Goal: Task Accomplishment & Management: Use online tool/utility

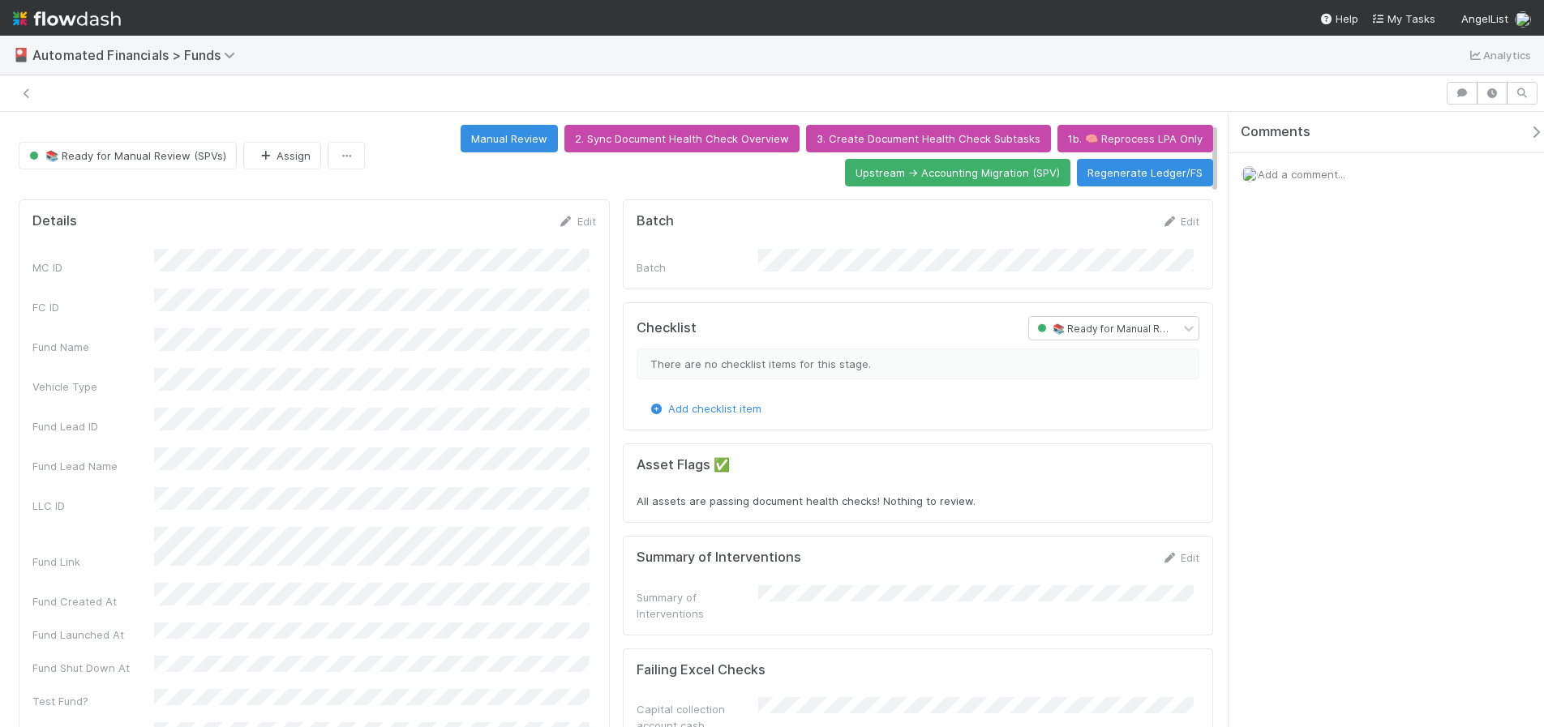
scroll to position [91, 0]
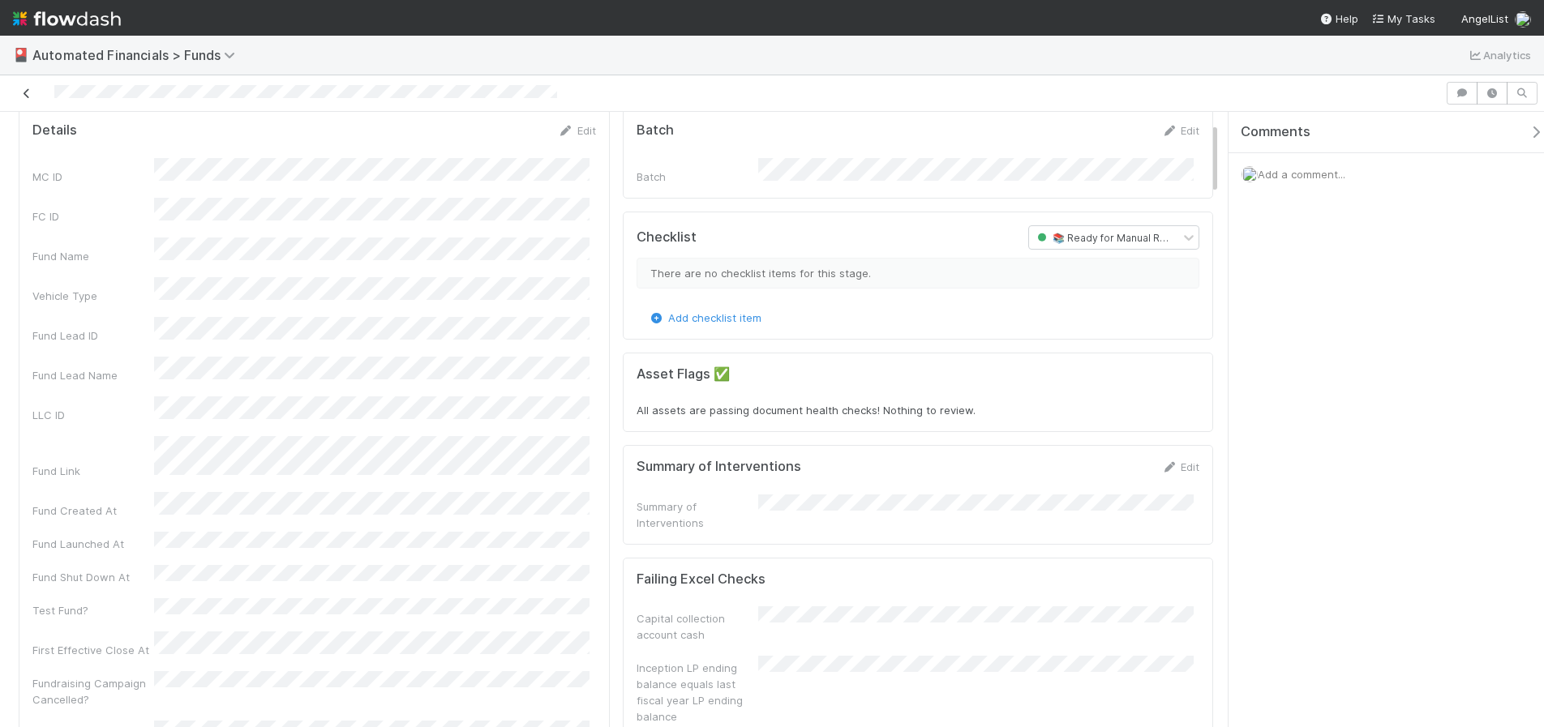
click at [34, 91] on icon at bounding box center [27, 93] width 16 height 11
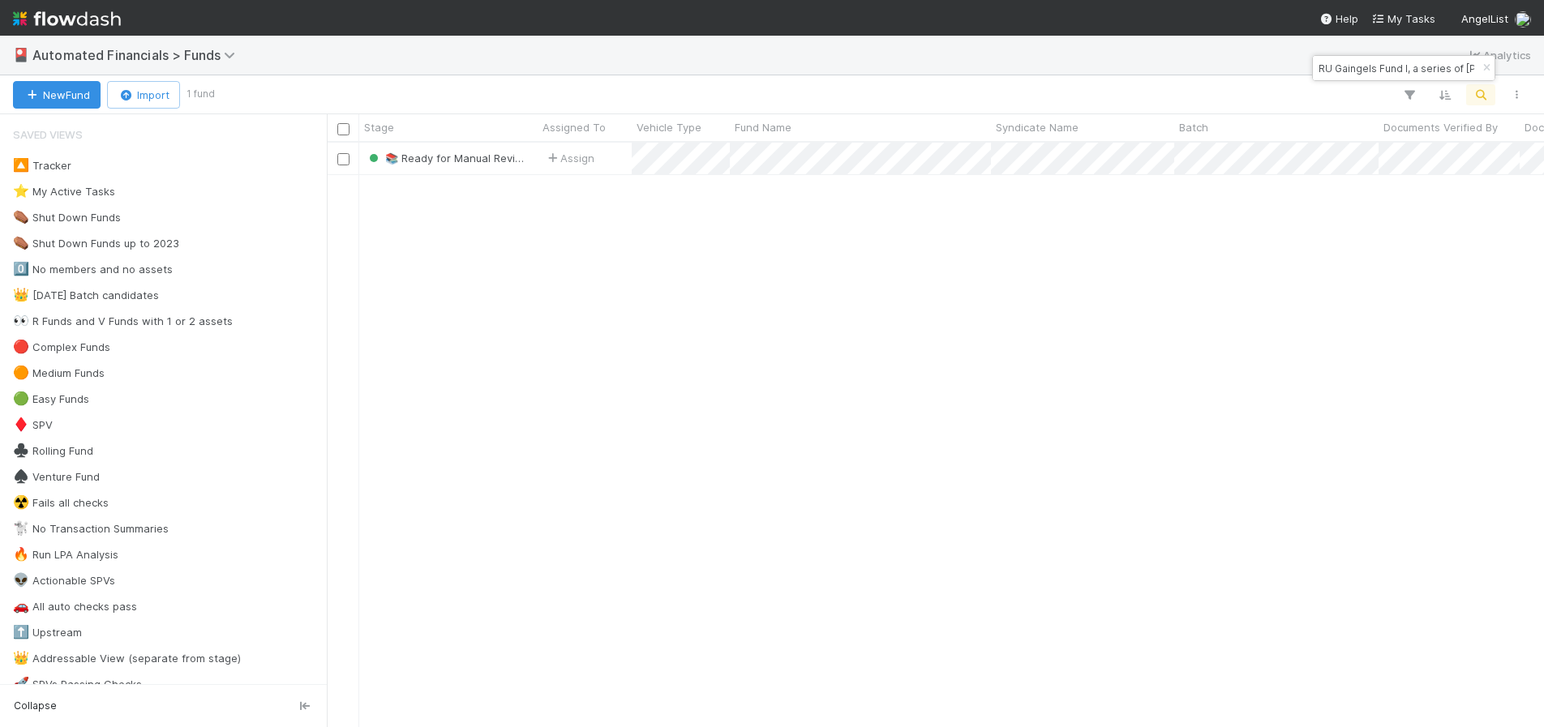
scroll to position [572, 1205]
click at [1482, 69] on icon "button" at bounding box center [1486, 68] width 16 height 10
click at [1482, 100] on icon "button" at bounding box center [1480, 95] width 16 height 15
type input "VO Fund I, a series of [PERSON_NAME] Opportunities, LP"
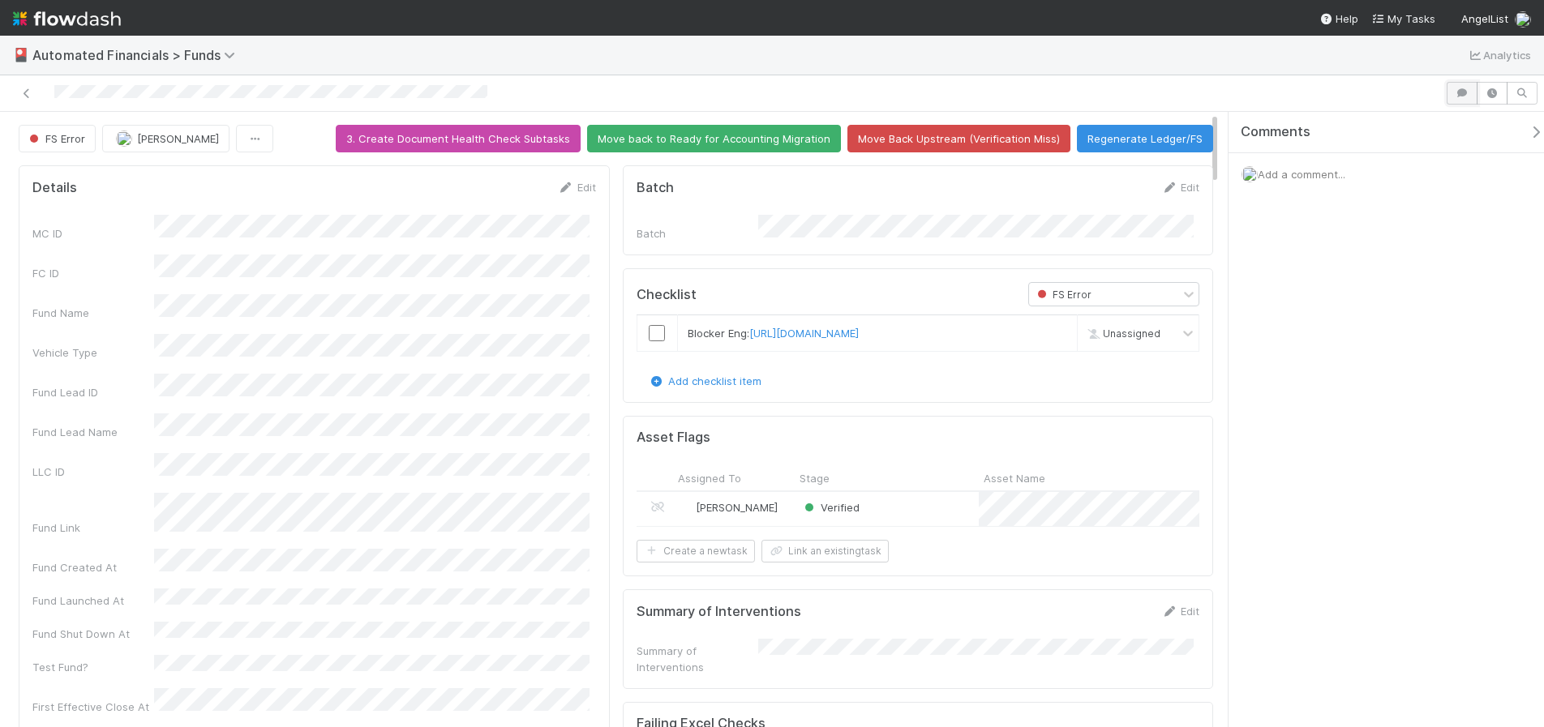
click at [1460, 93] on icon "button" at bounding box center [1462, 93] width 16 height 10
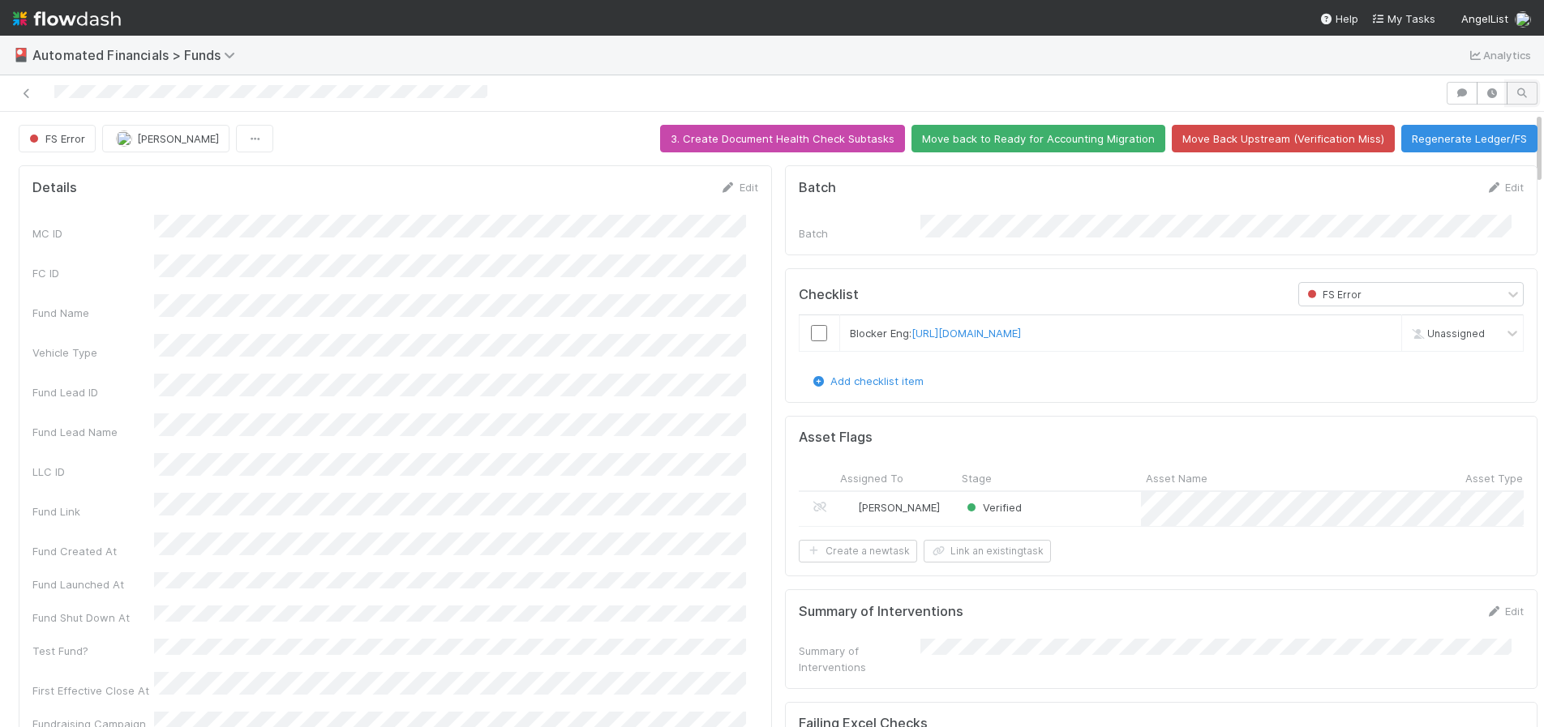
click at [1506, 95] on button "button" at bounding box center [1521, 93] width 31 height 23
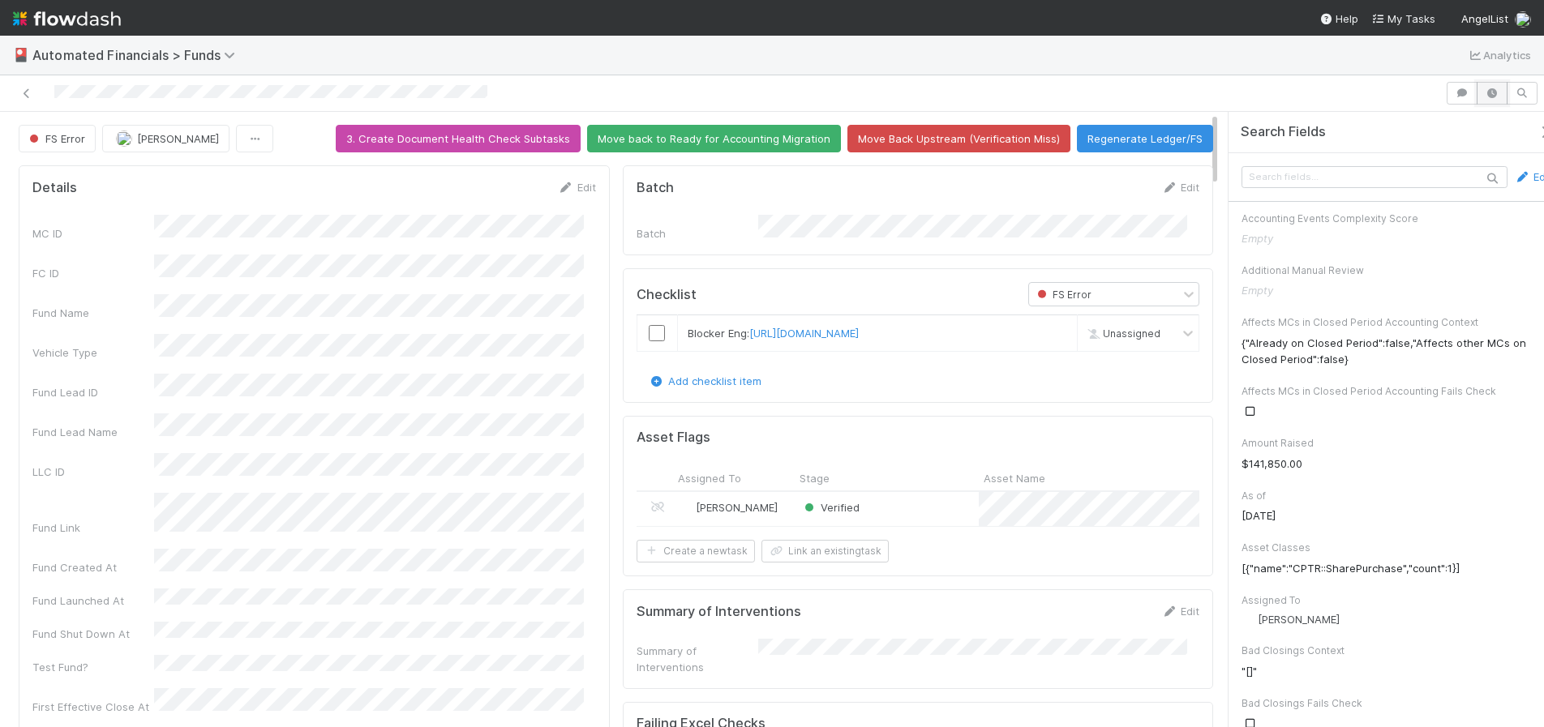
click at [1484, 96] on icon "button" at bounding box center [1492, 93] width 16 height 10
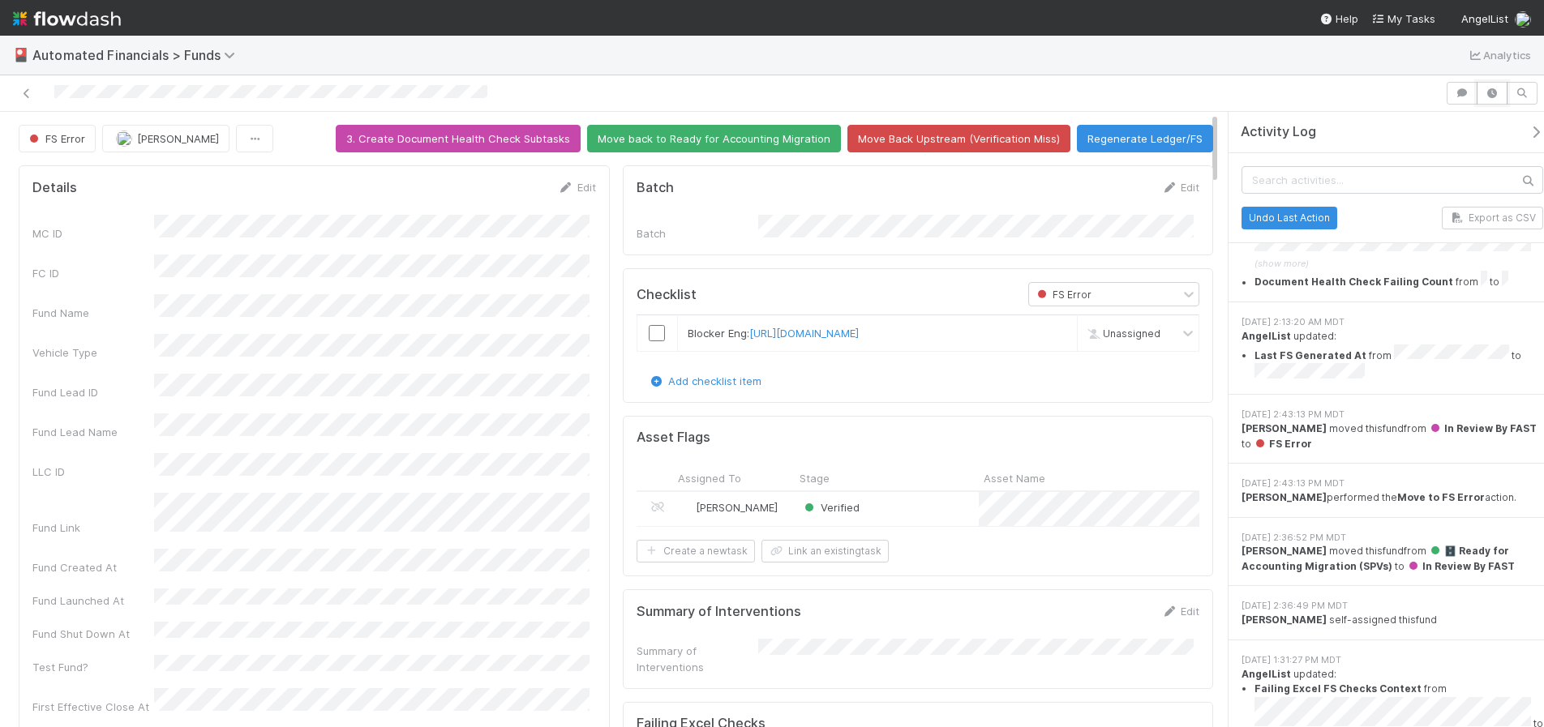
scroll to position [2608, 0]
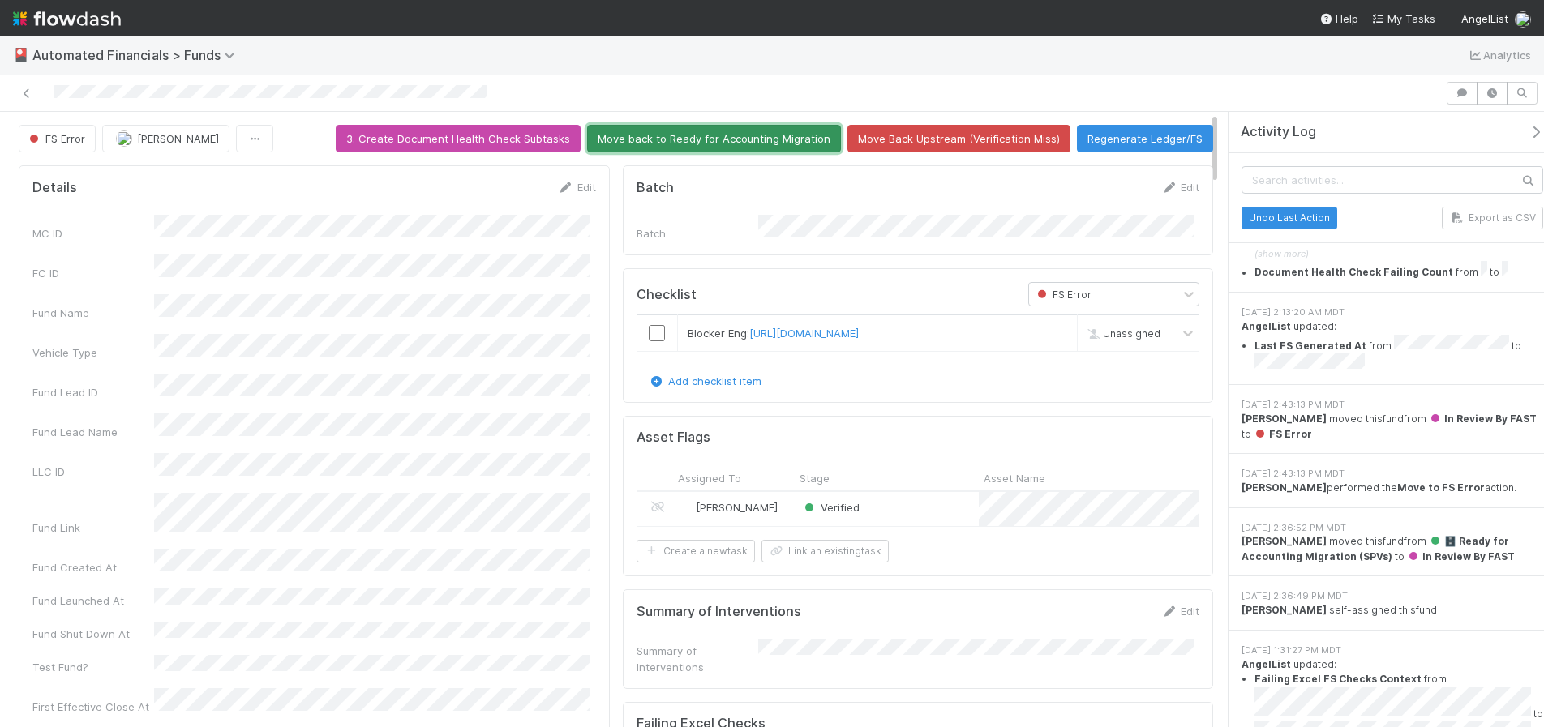
click at [761, 140] on button "Move back to Ready for Accounting Migration" at bounding box center [714, 139] width 254 height 28
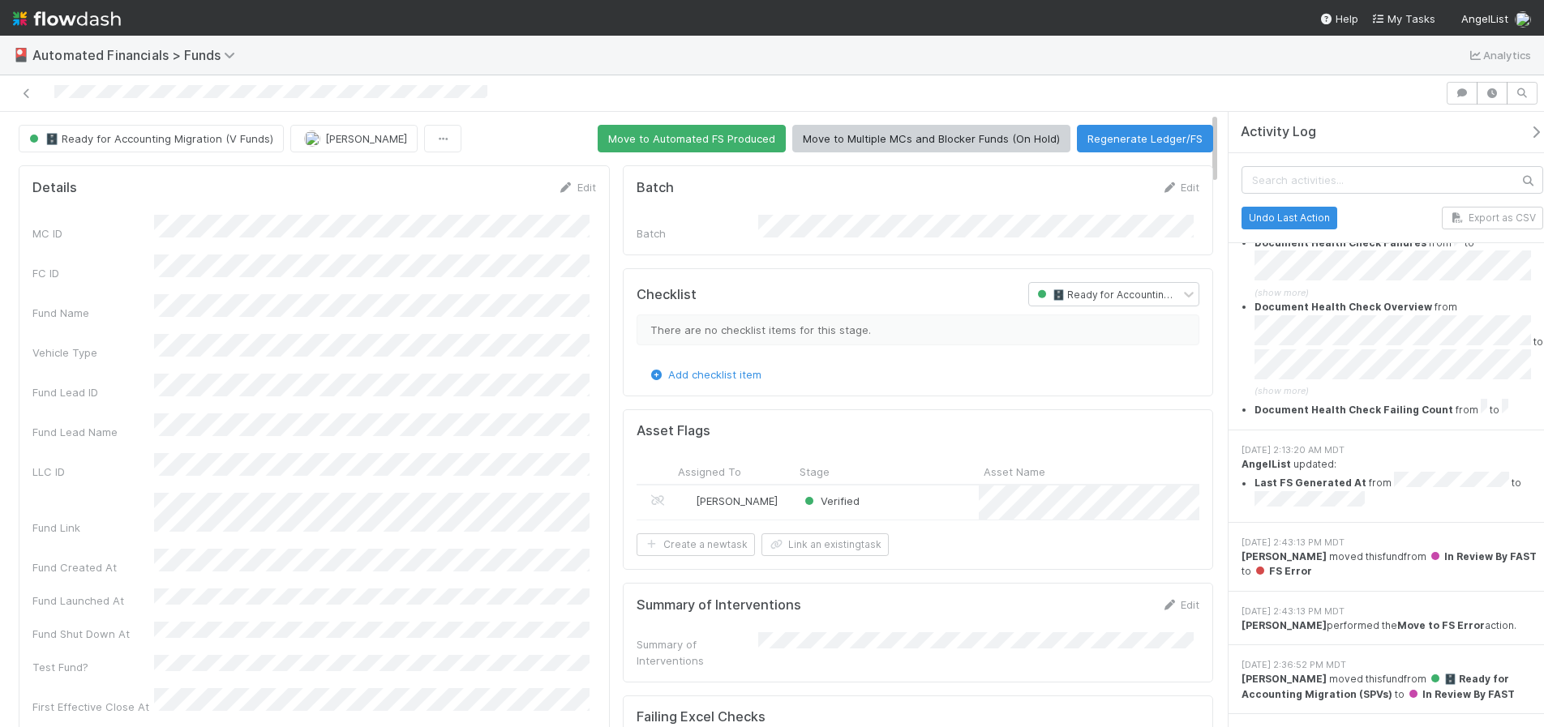
scroll to position [2548, 0]
